Goal: Transaction & Acquisition: Subscribe to service/newsletter

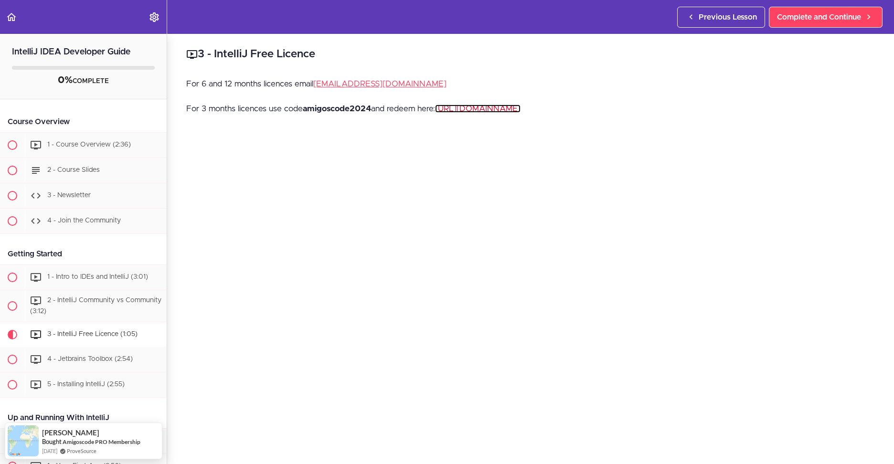
click at [505, 106] on link "https://www.jetbrains.com/store/redeem" at bounding box center [478, 109] width 86 height 8
click at [345, 109] on strong "amigoscode2024" at bounding box center [337, 109] width 68 height 8
copy p "amigoscode2024"
click at [375, 113] on p "For 3 months licences use code amigoscode2024 and redeem here: https://www.jetb…" at bounding box center [530, 109] width 689 height 14
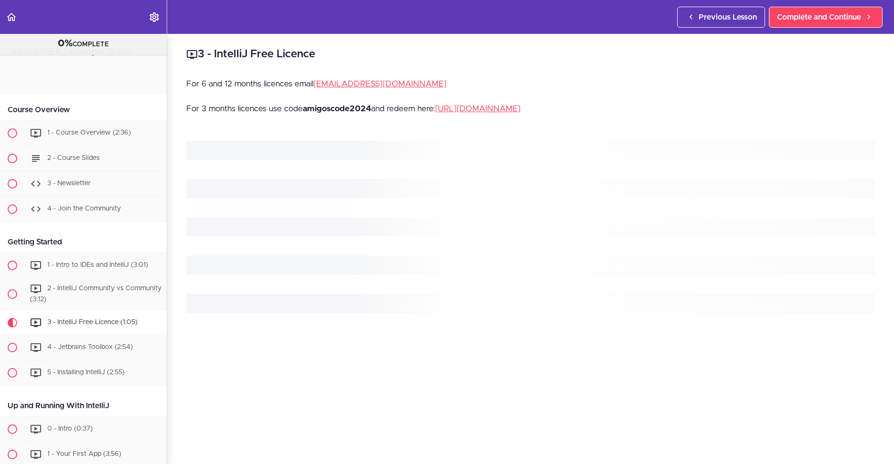
scroll to position [253, 0]
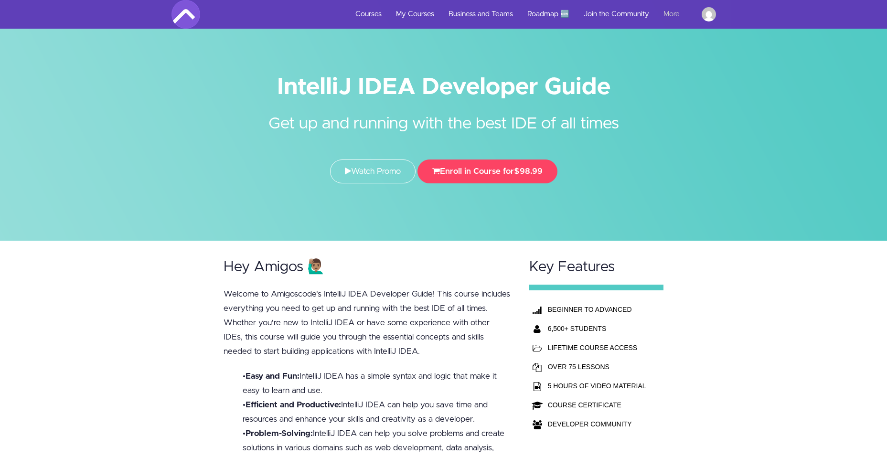
click at [670, 11] on link "More" at bounding box center [675, 14] width 38 height 29
click at [706, 12] on img at bounding box center [709, 14] width 14 height 14
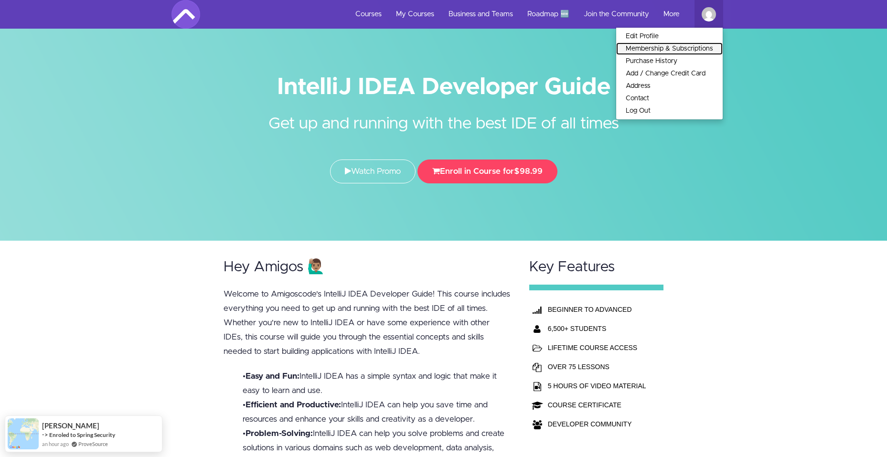
click at [657, 46] on link "Membership & Subscriptions" at bounding box center [669, 49] width 107 height 12
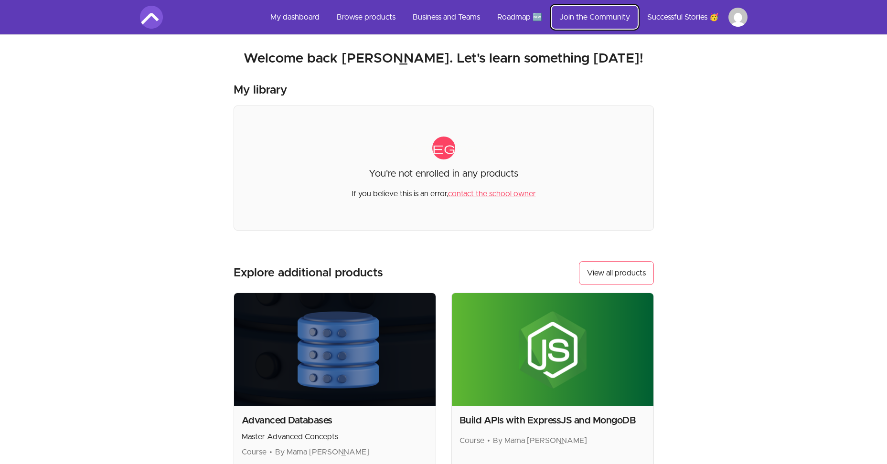
click at [587, 12] on link "Join the Community" at bounding box center [595, 17] width 86 height 23
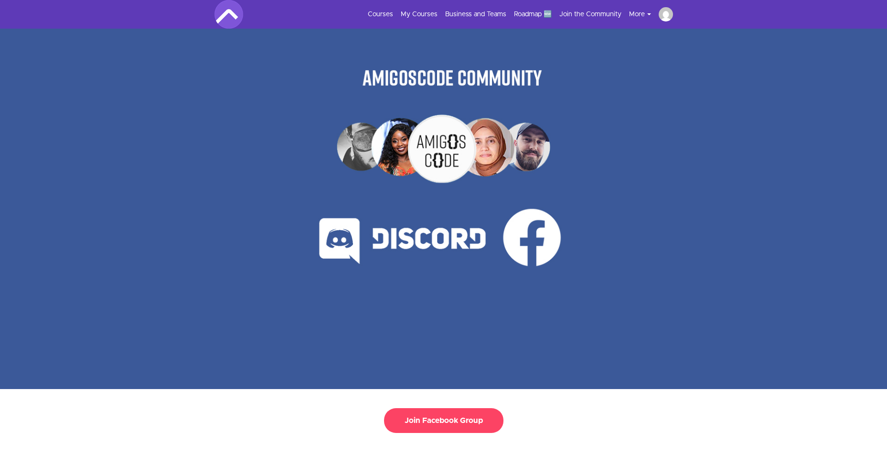
click at [491, 148] on div at bounding box center [443, 209] width 319 height 361
click at [546, 150] on div at bounding box center [443, 209] width 319 height 361
click at [452, 153] on div at bounding box center [443, 209] width 319 height 361
click at [397, 150] on div at bounding box center [443, 209] width 319 height 361
click at [363, 147] on div at bounding box center [443, 209] width 319 height 361
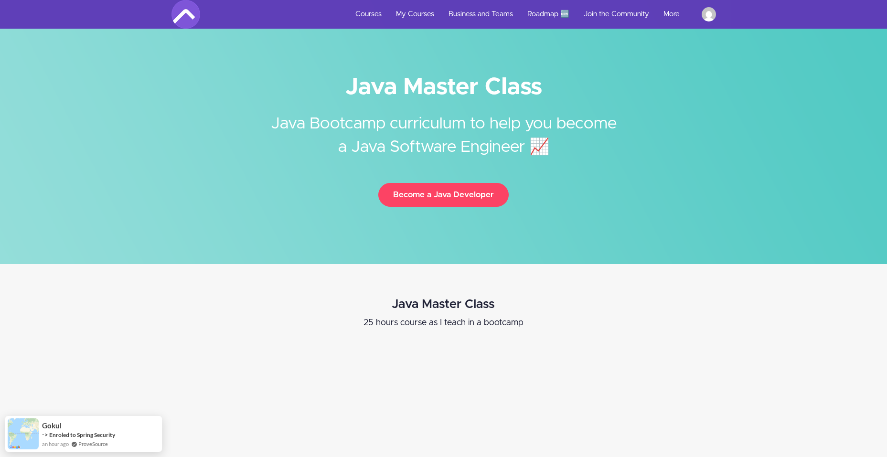
click at [666, 151] on div "Java Master Class Java Bootcamp curriculum to help you become a Java Software E…" at bounding box center [443, 144] width 559 height 145
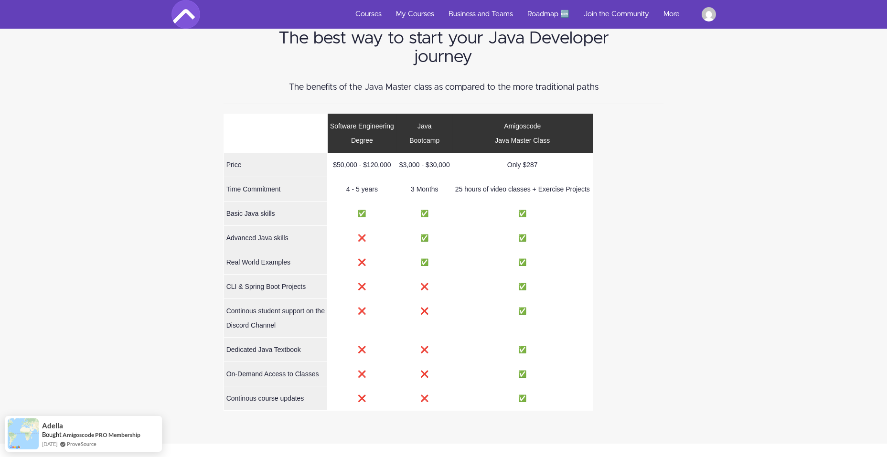
scroll to position [4348, 0]
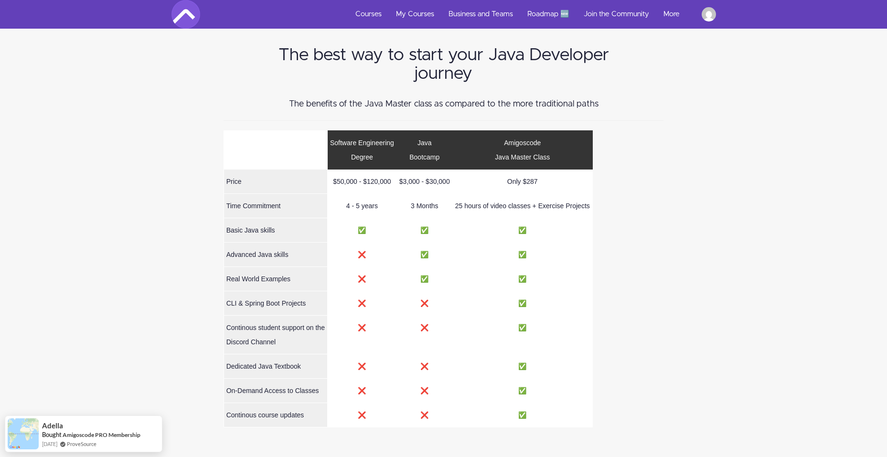
click at [533, 170] on td "Only $287" at bounding box center [522, 182] width 140 height 24
drag, startPoint x: 533, startPoint y: 139, endPoint x: 526, endPoint y: 137, distance: 7.4
click at [530, 170] on td "Only $287" at bounding box center [522, 182] width 140 height 24
drag, startPoint x: 524, startPoint y: 139, endPoint x: 547, endPoint y: 139, distance: 22.5
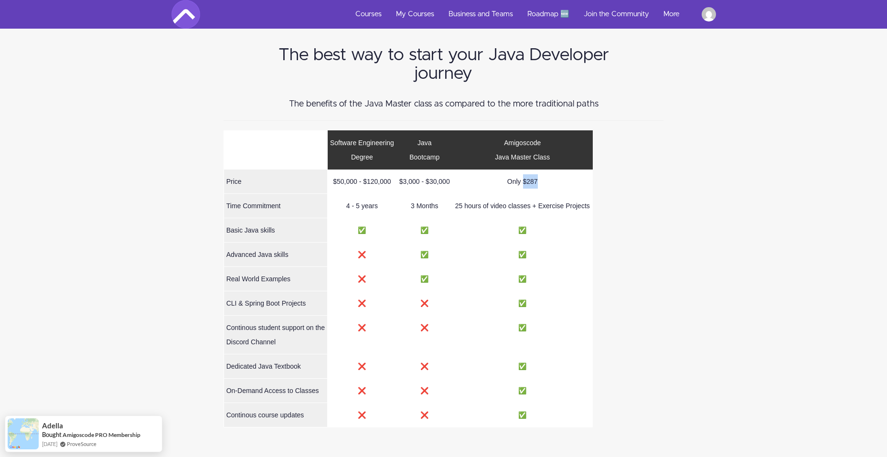
click at [547, 170] on td "Only $287" at bounding box center [522, 182] width 140 height 24
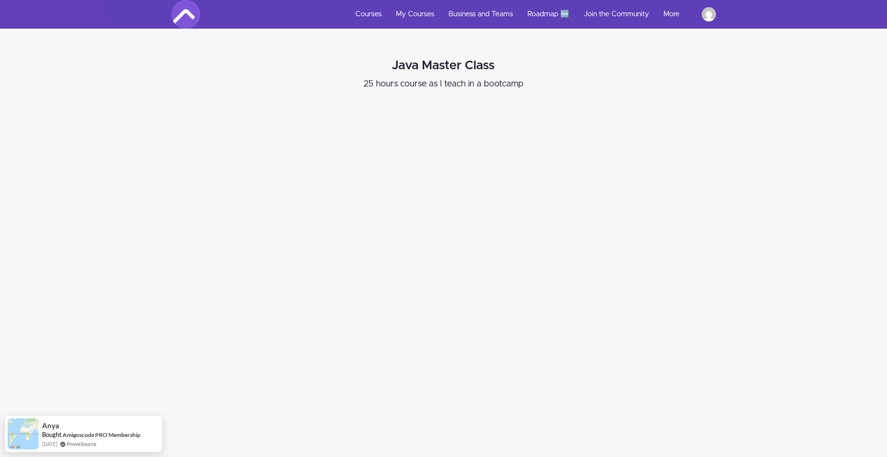
scroll to position [0, 0]
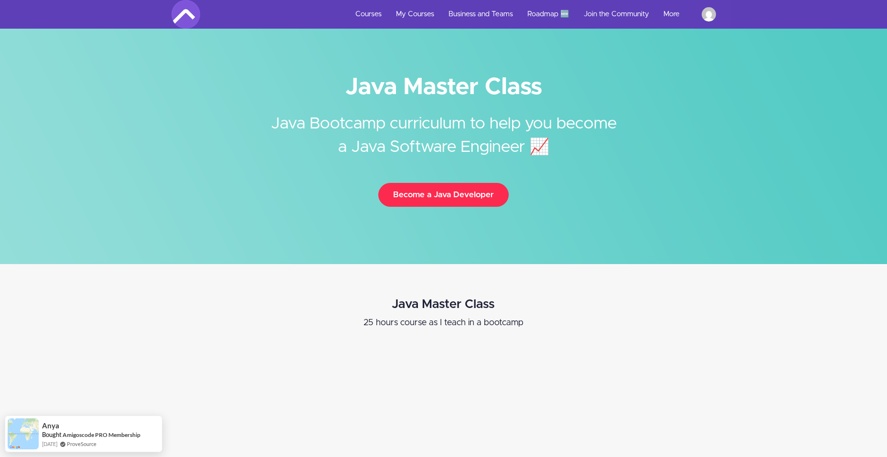
click at [461, 197] on button "Become a Java Developer" at bounding box center [443, 195] width 130 height 24
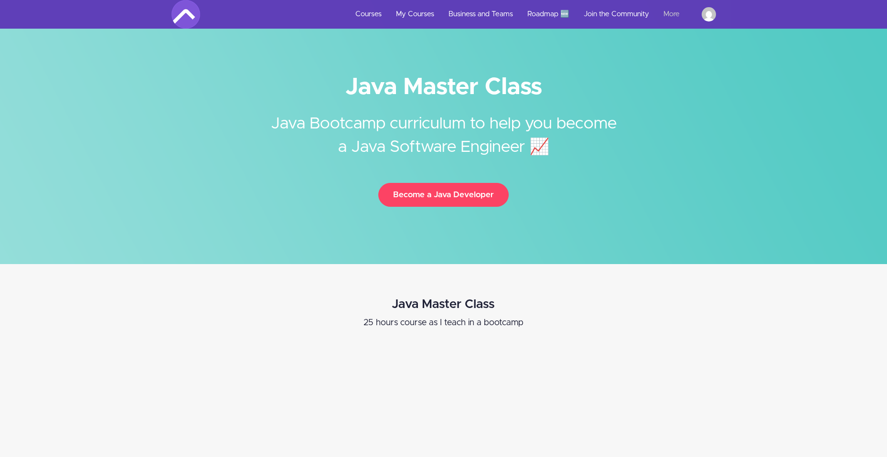
click at [674, 18] on link "More" at bounding box center [675, 14] width 38 height 29
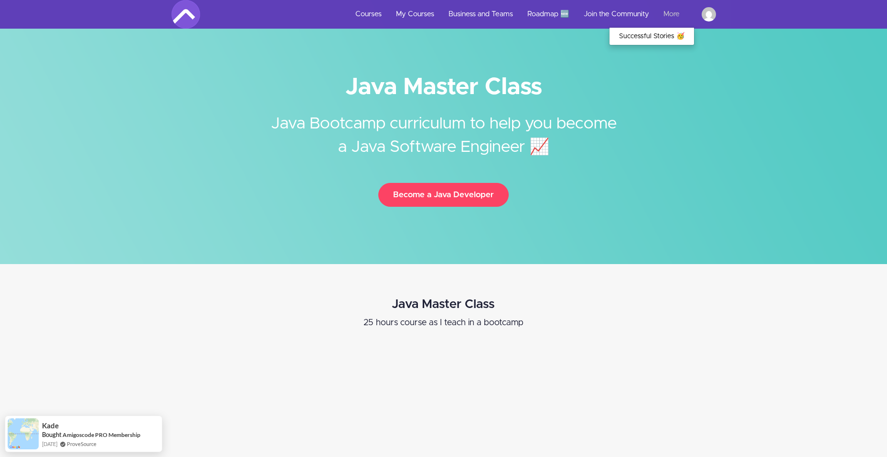
click at [671, 10] on link "More" at bounding box center [675, 14] width 38 height 29
click at [708, 13] on img at bounding box center [709, 14] width 14 height 14
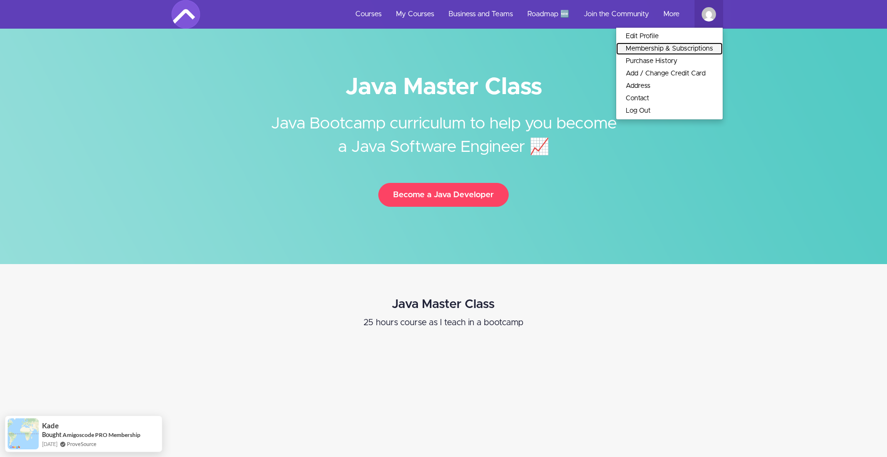
click at [671, 50] on link "Membership & Subscriptions" at bounding box center [669, 49] width 107 height 12
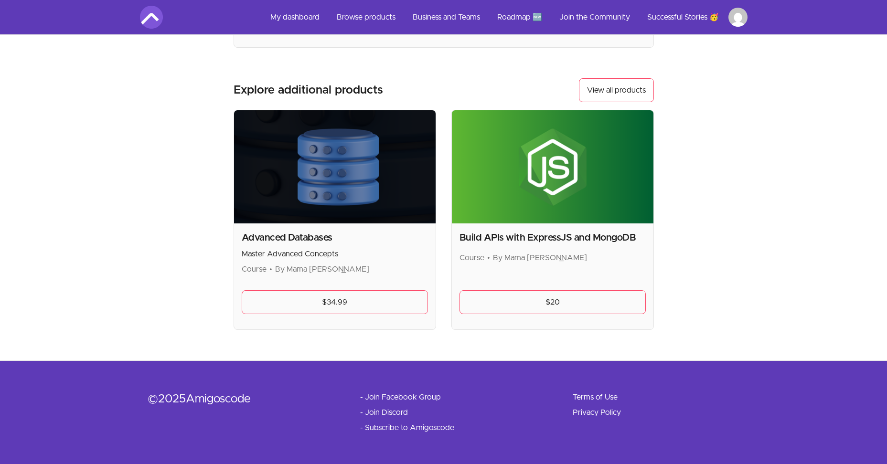
click at [412, 430] on link "- Subscribe to Amigoscode" at bounding box center [407, 427] width 94 height 11
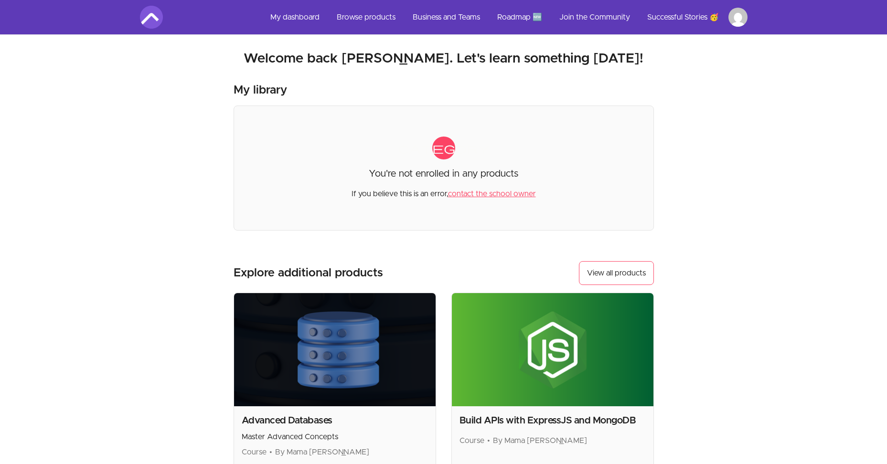
click at [737, 14] on html "Skip to main content Main menu Includes navigation links and user settings My d…" at bounding box center [443, 323] width 887 height 647
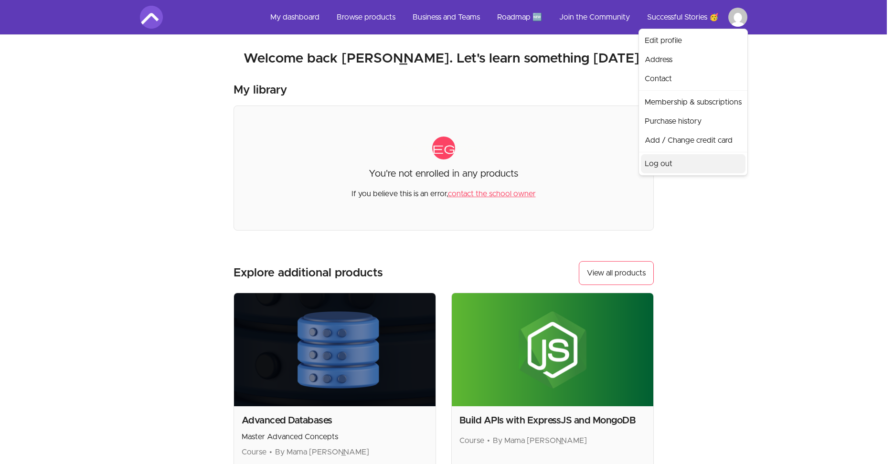
click at [673, 165] on link "Log out" at bounding box center [693, 163] width 105 height 19
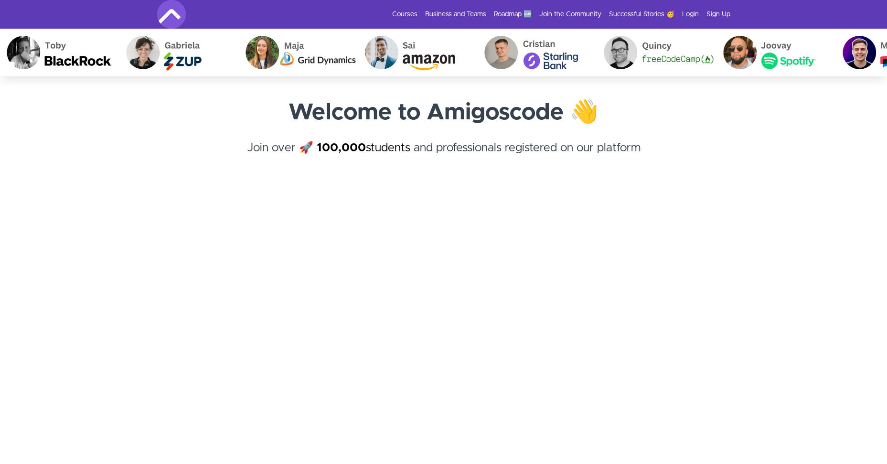
click at [358, 170] on h4 "Join over 🚀 100,000 students and professionals registered on our platform ﻿" at bounding box center [443, 157] width 573 height 34
click at [174, 13] on img at bounding box center [171, 14] width 29 height 29
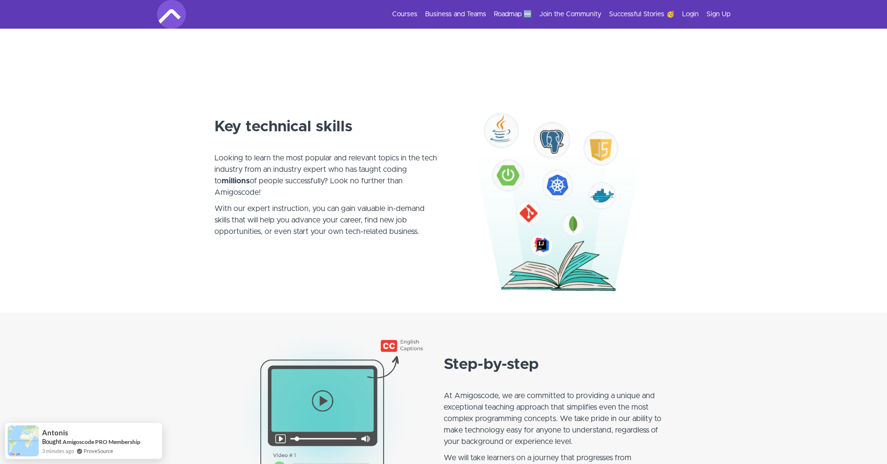
scroll to position [1181, 0]
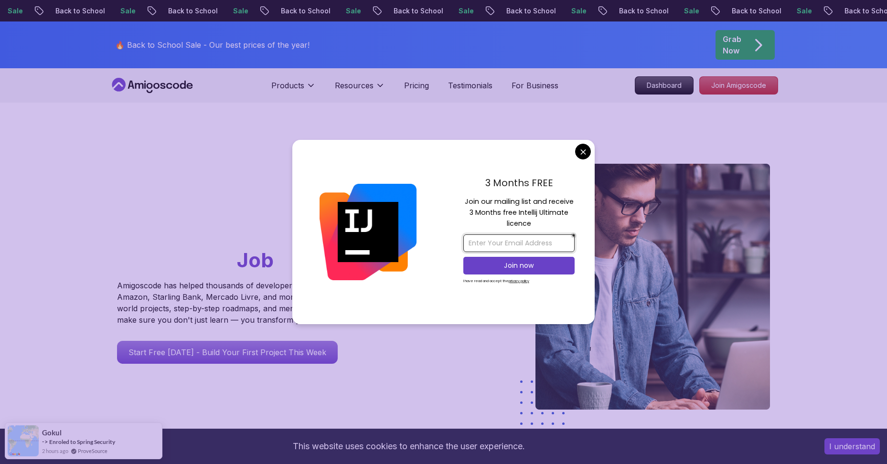
click at [520, 239] on input "email" at bounding box center [518, 244] width 111 height 18
type input "[EMAIL_ADDRESS][DOMAIN_NAME]"
click at [528, 263] on p "Join now" at bounding box center [519, 266] width 90 height 10
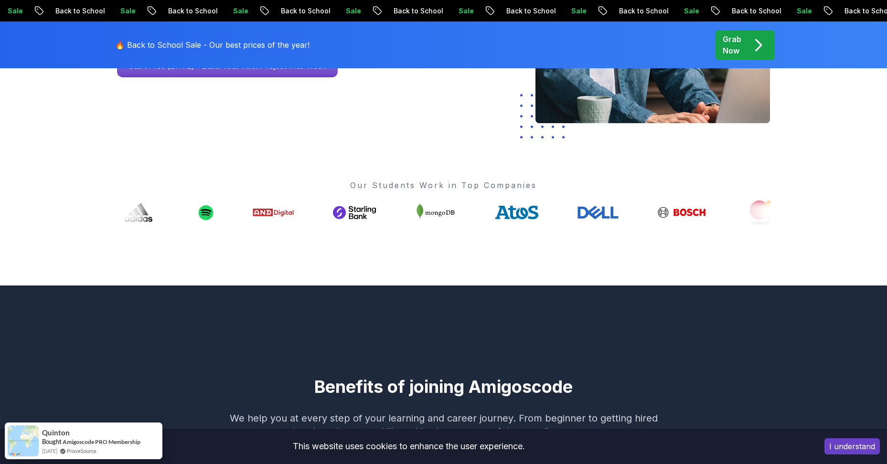
scroll to position [143, 0]
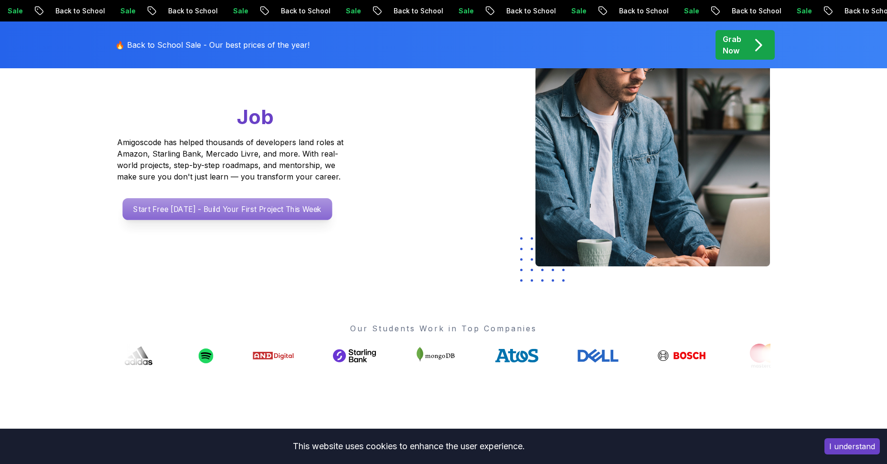
click at [297, 214] on p "Start Free [DATE] - Build Your First Project This Week" at bounding box center [227, 209] width 210 height 22
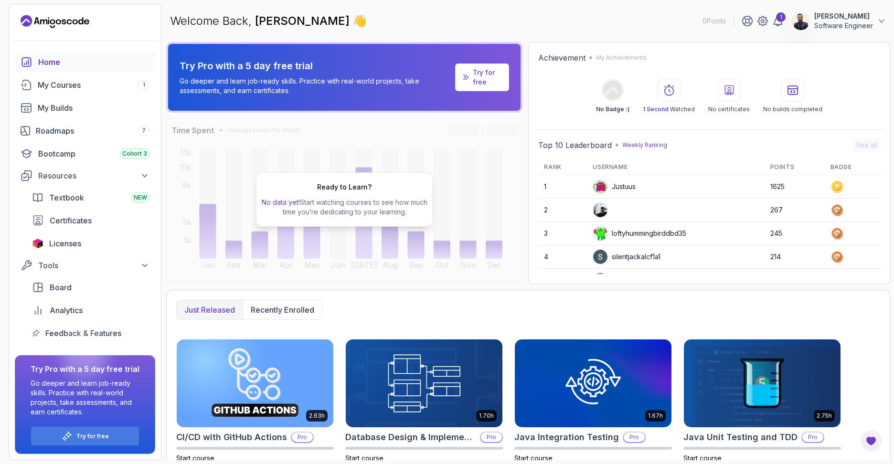
click at [846, 24] on p "Software Engineer" at bounding box center [844, 26] width 59 height 10
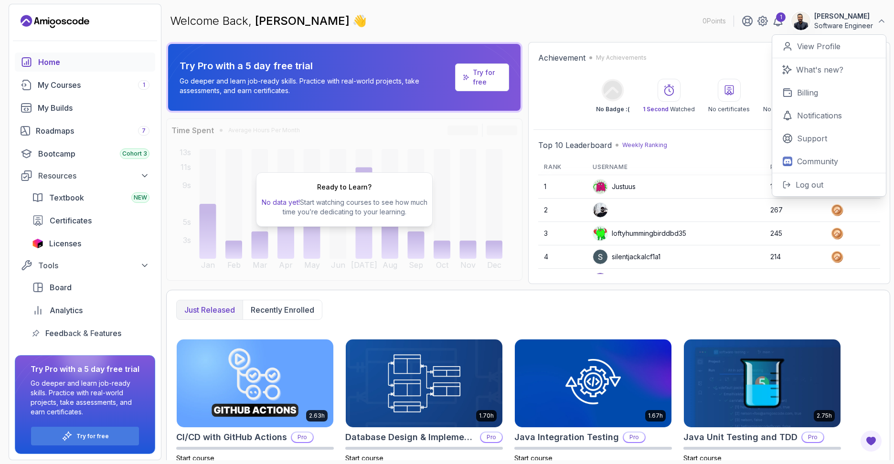
click at [853, 25] on p "Software Engineer" at bounding box center [844, 26] width 59 height 10
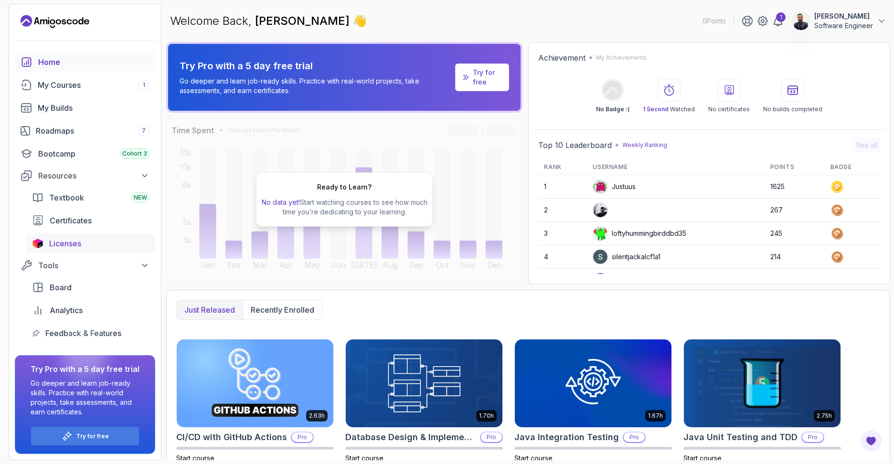
click at [67, 244] on span "Licenses" at bounding box center [65, 243] width 32 height 11
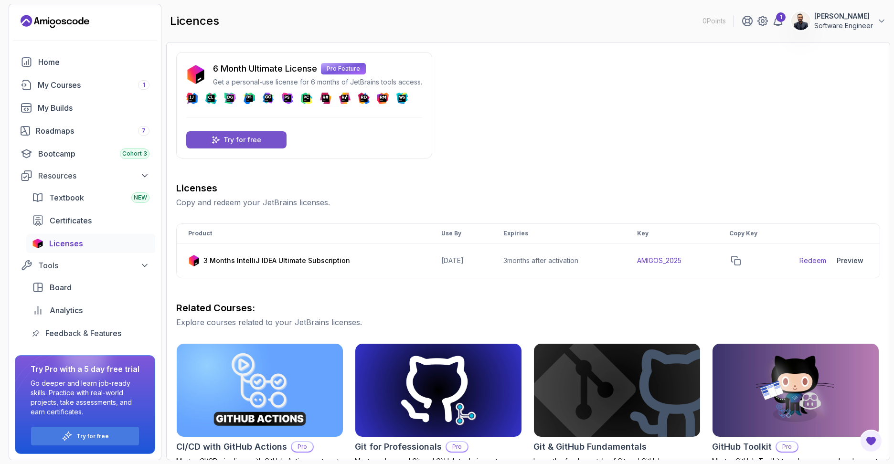
click at [248, 140] on p "Try for free" at bounding box center [243, 140] width 38 height 10
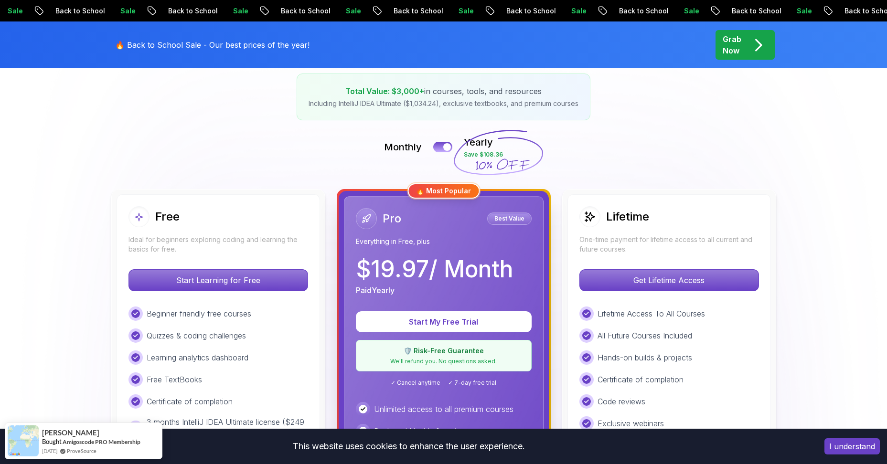
scroll to position [143, 0]
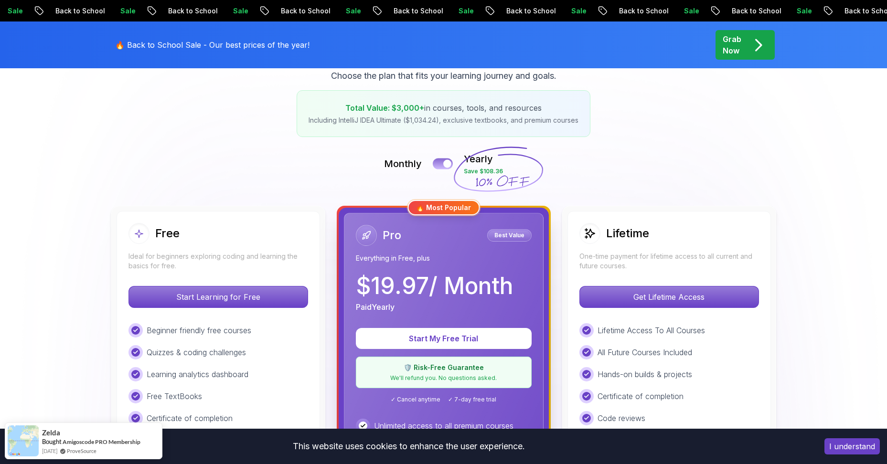
click at [444, 165] on div at bounding box center [447, 164] width 8 height 8
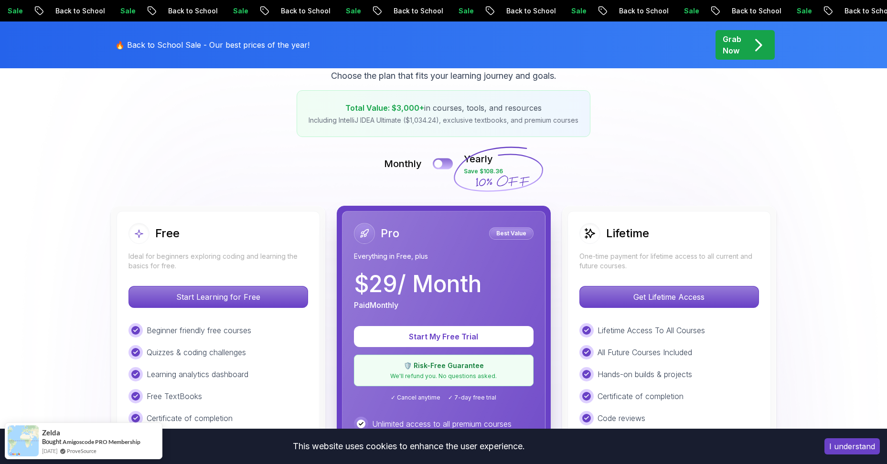
click at [444, 165] on button at bounding box center [443, 163] width 20 height 11
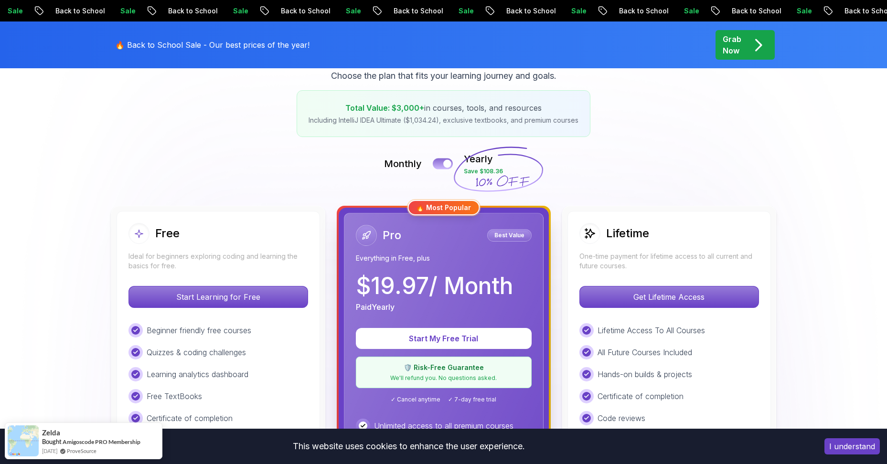
click at [444, 165] on div at bounding box center [447, 164] width 8 height 8
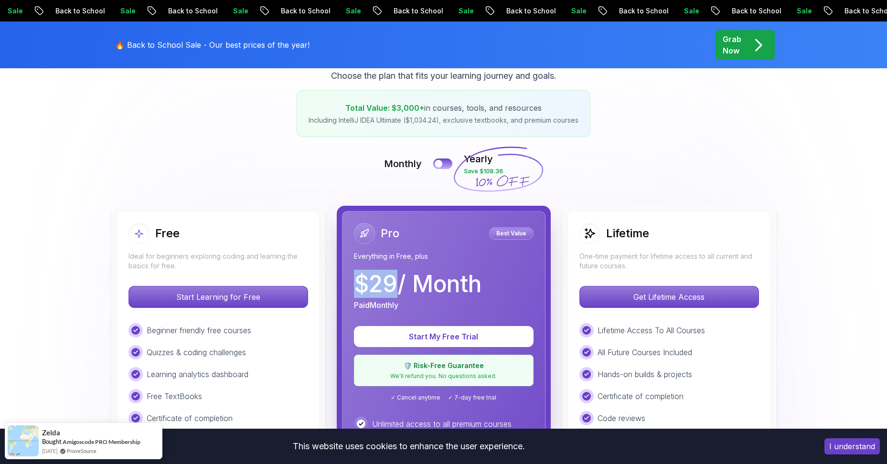
drag, startPoint x: 353, startPoint y: 286, endPoint x: 389, endPoint y: 281, distance: 36.1
click at [397, 281] on div "Pro Best Value Everything in Free, plus $ 29 / Month Paid Monthly Start My Free…" at bounding box center [444, 430] width 204 height 439
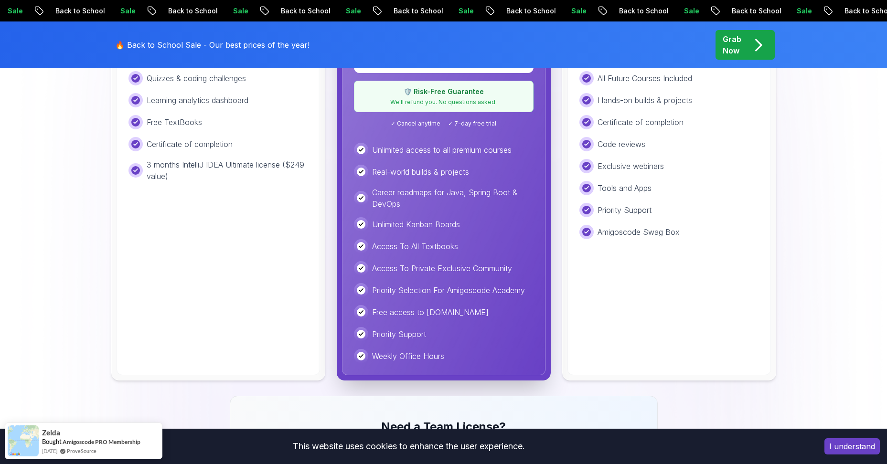
scroll to position [382, 0]
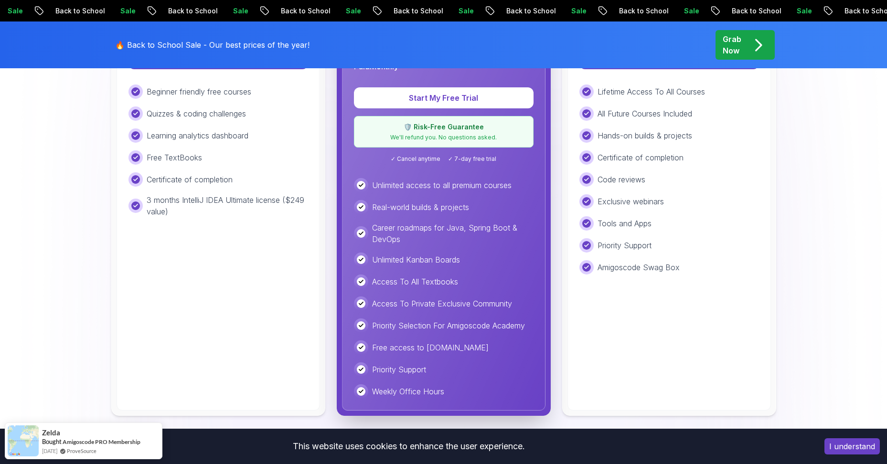
click at [393, 236] on p "Career roadmaps for Java, Spring Boot & DevOps" at bounding box center [452, 233] width 161 height 23
click at [437, 264] on p "Unlimited Kanban Boards" at bounding box center [416, 259] width 88 height 11
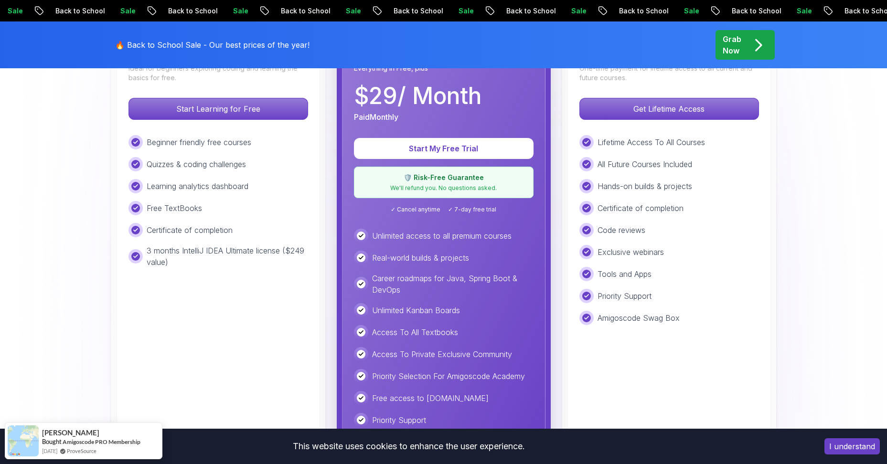
scroll to position [287, 0]
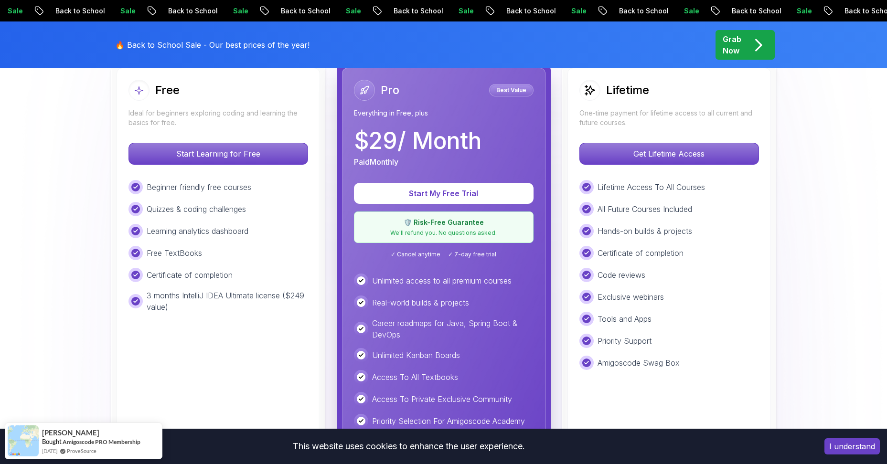
click at [374, 145] on p "$ 29 / Month" at bounding box center [418, 140] width 128 height 23
click at [386, 139] on p "$ 29 / Month" at bounding box center [418, 140] width 128 height 23
drag, startPoint x: 400, startPoint y: 137, endPoint x: 354, endPoint y: 146, distance: 46.8
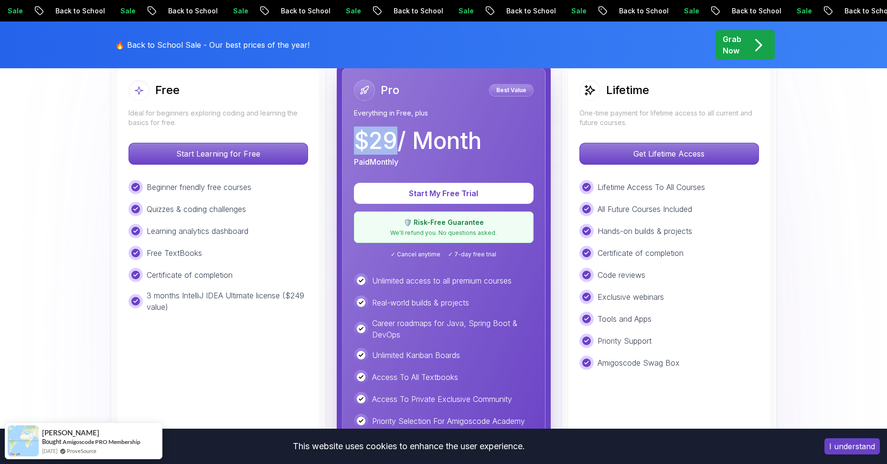
click at [354, 146] on p "$ 29 / Month" at bounding box center [418, 140] width 128 height 23
click at [656, 149] on p "Get Lifetime Access" at bounding box center [669, 154] width 170 height 20
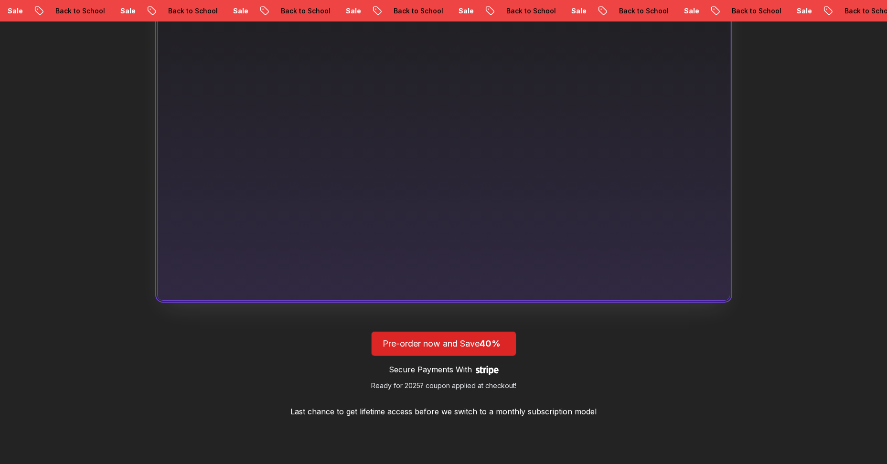
scroll to position [669, 0]
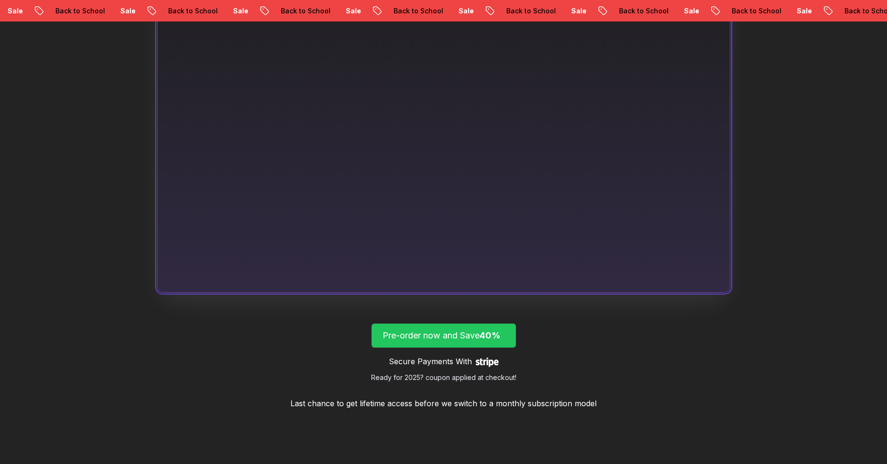
click at [484, 340] on span "40%" at bounding box center [490, 336] width 21 height 10
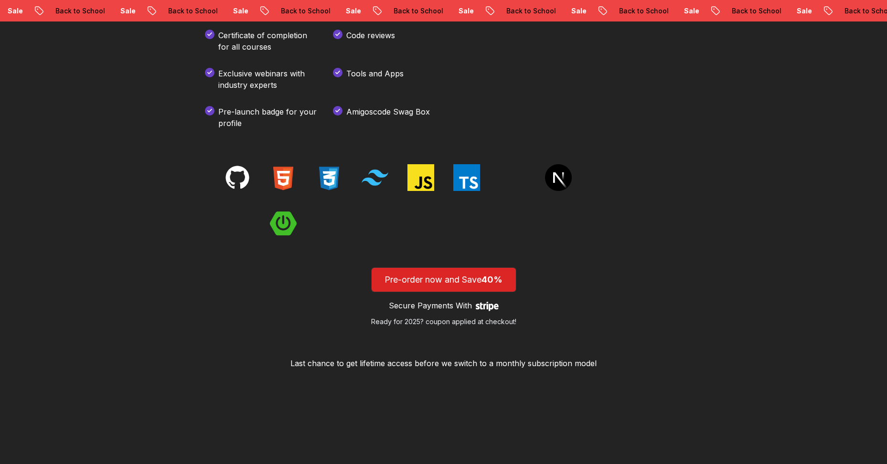
scroll to position [1418, 0]
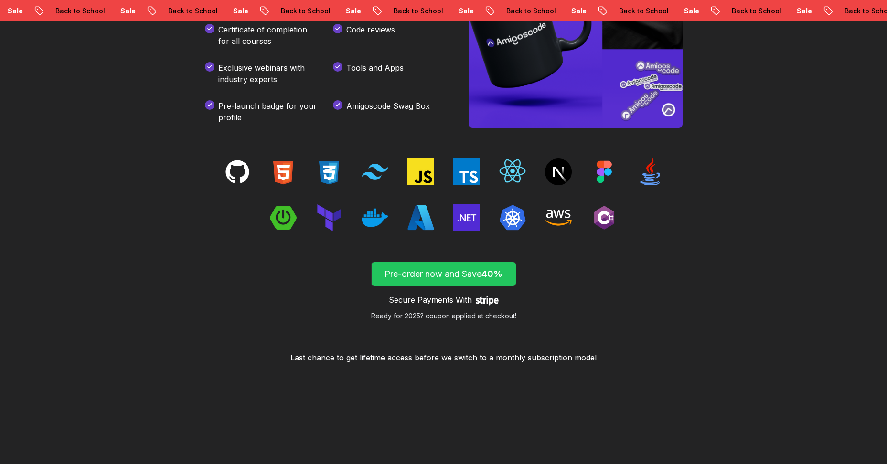
click at [452, 276] on p "Pre-order now and Save 40%" at bounding box center [444, 274] width 122 height 13
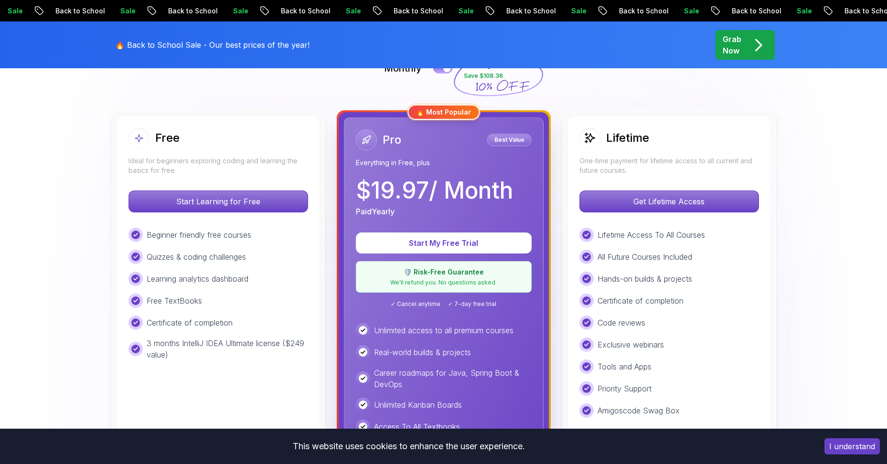
scroll to position [143, 0]
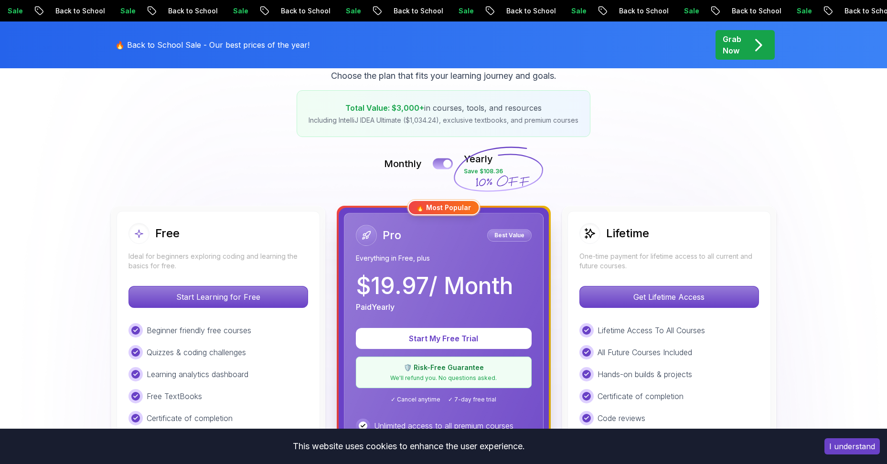
click at [445, 161] on div at bounding box center [447, 164] width 8 height 8
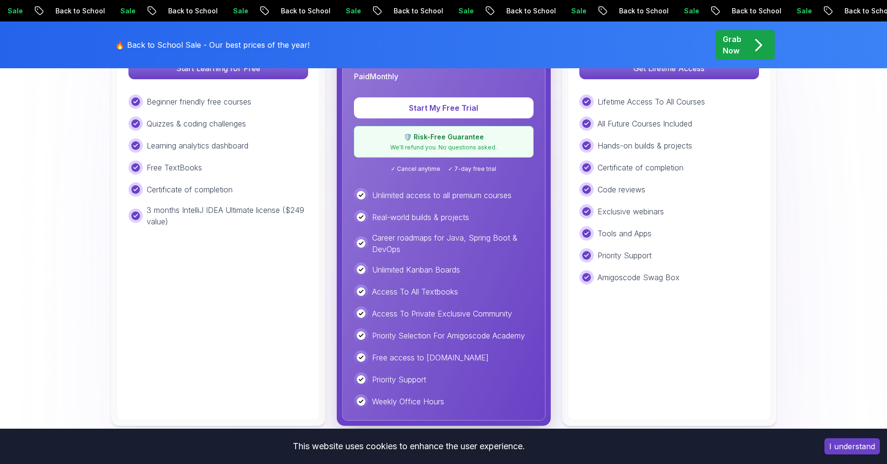
scroll to position [334, 0]
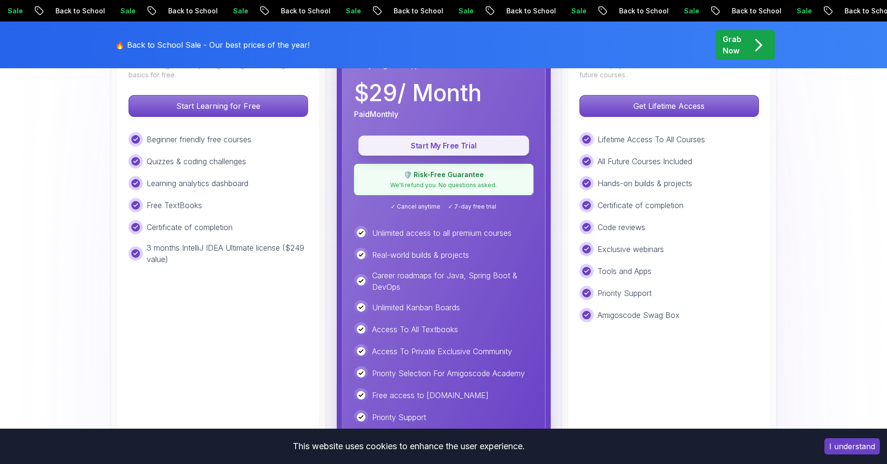
click at [451, 141] on p "Start My Free Trial" at bounding box center [443, 145] width 149 height 11
